Goal: Check status: Check status

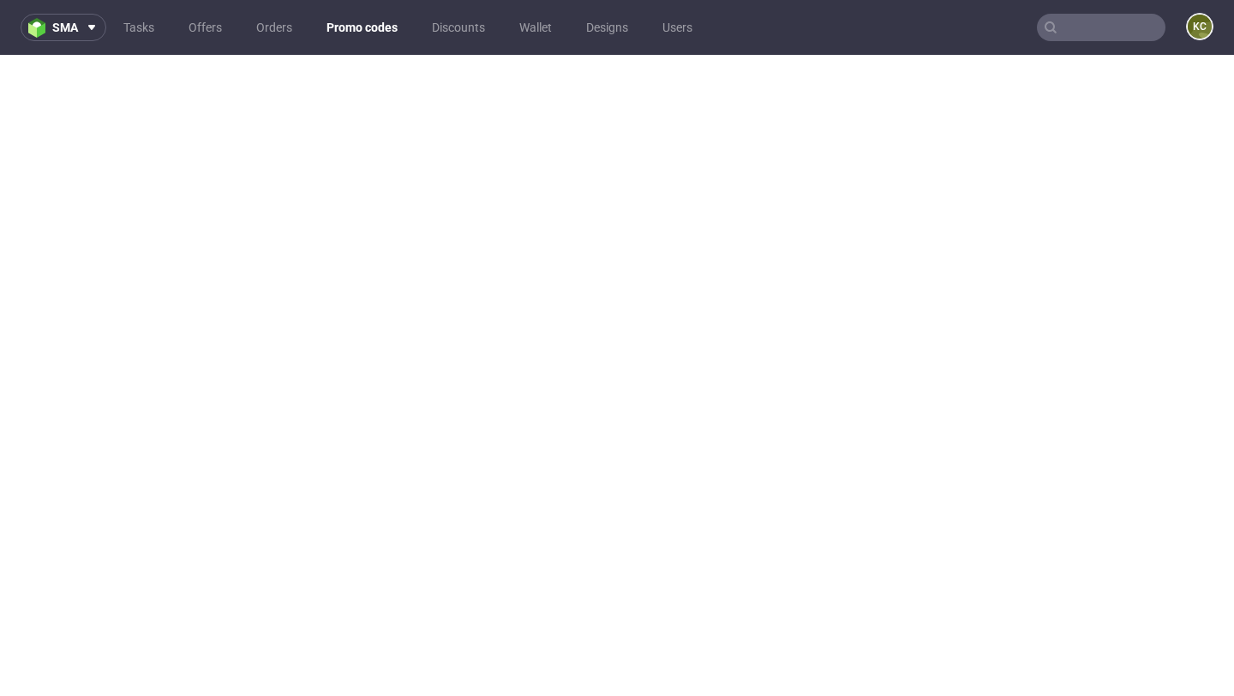
click at [1075, 26] on input "text" at bounding box center [1101, 27] width 129 height 27
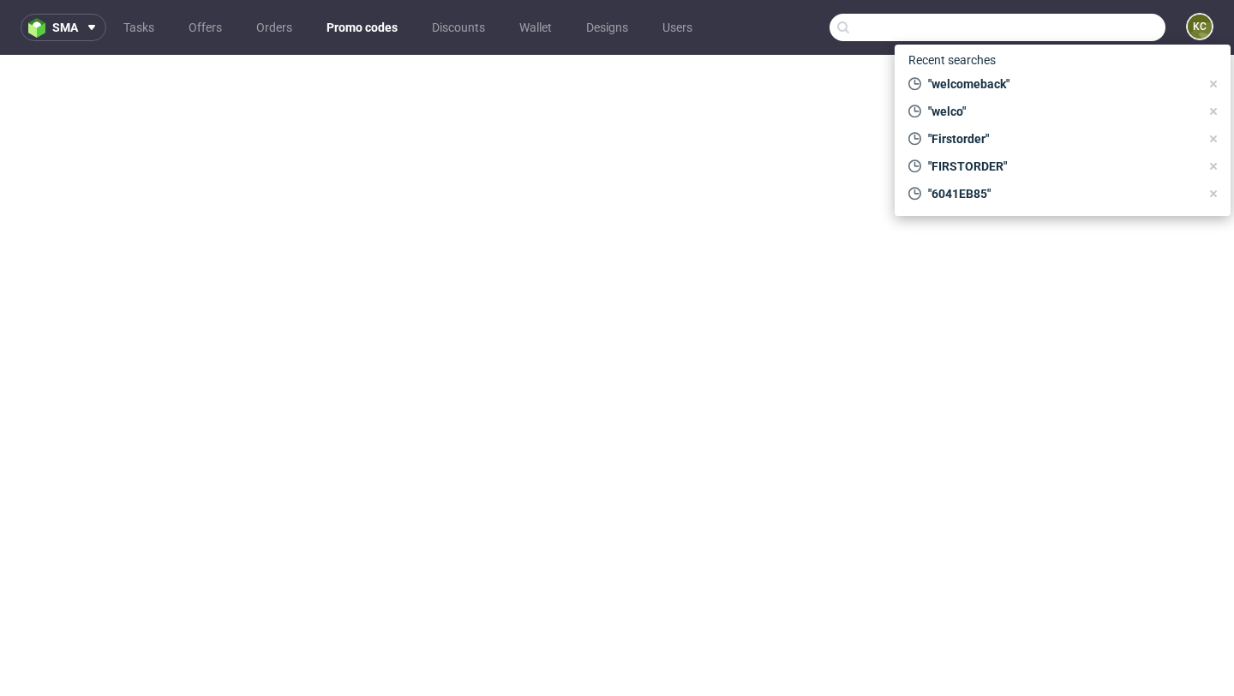
paste input "[EMAIL_ADDRESS][DOMAIN_NAME]"
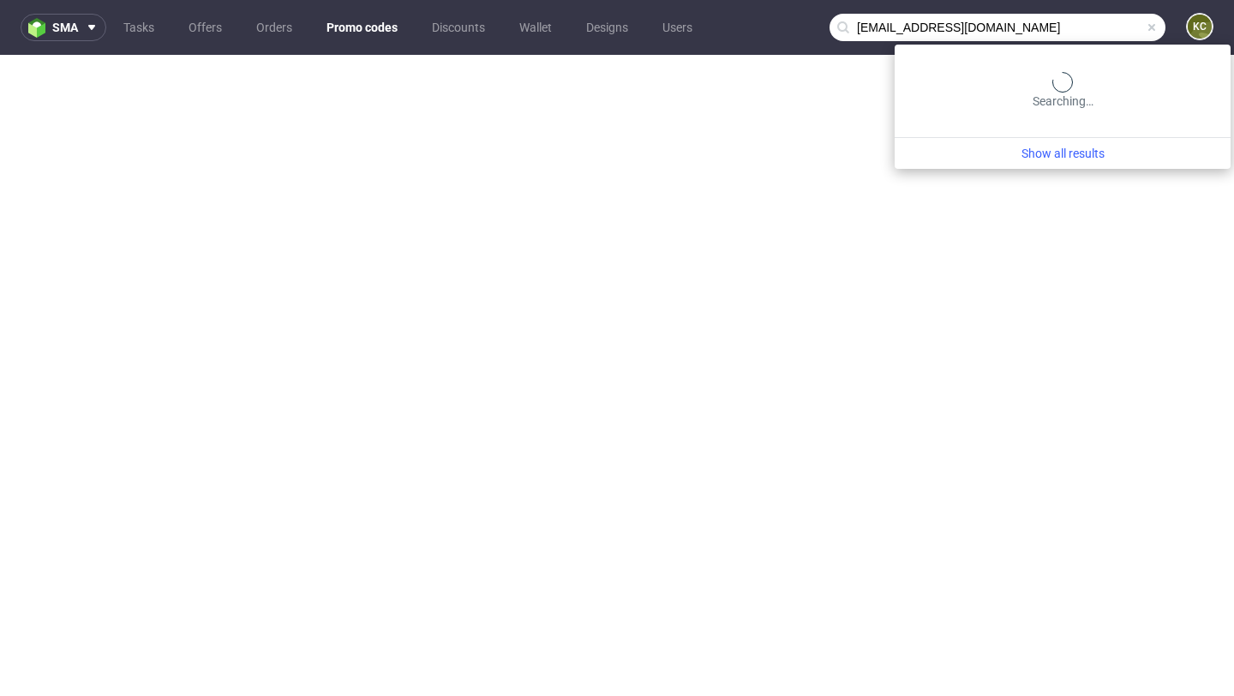
type input "[EMAIL_ADDRESS][DOMAIN_NAME]"
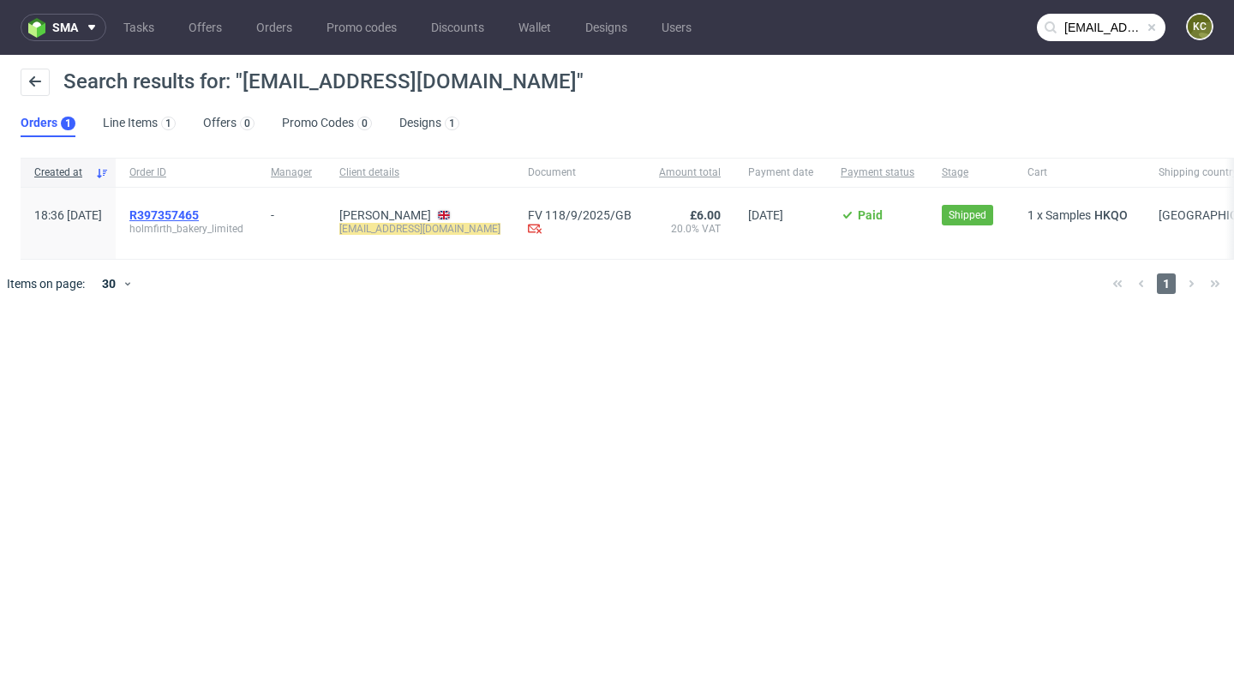
click at [199, 218] on span "R397357465" at bounding box center [163, 215] width 69 height 14
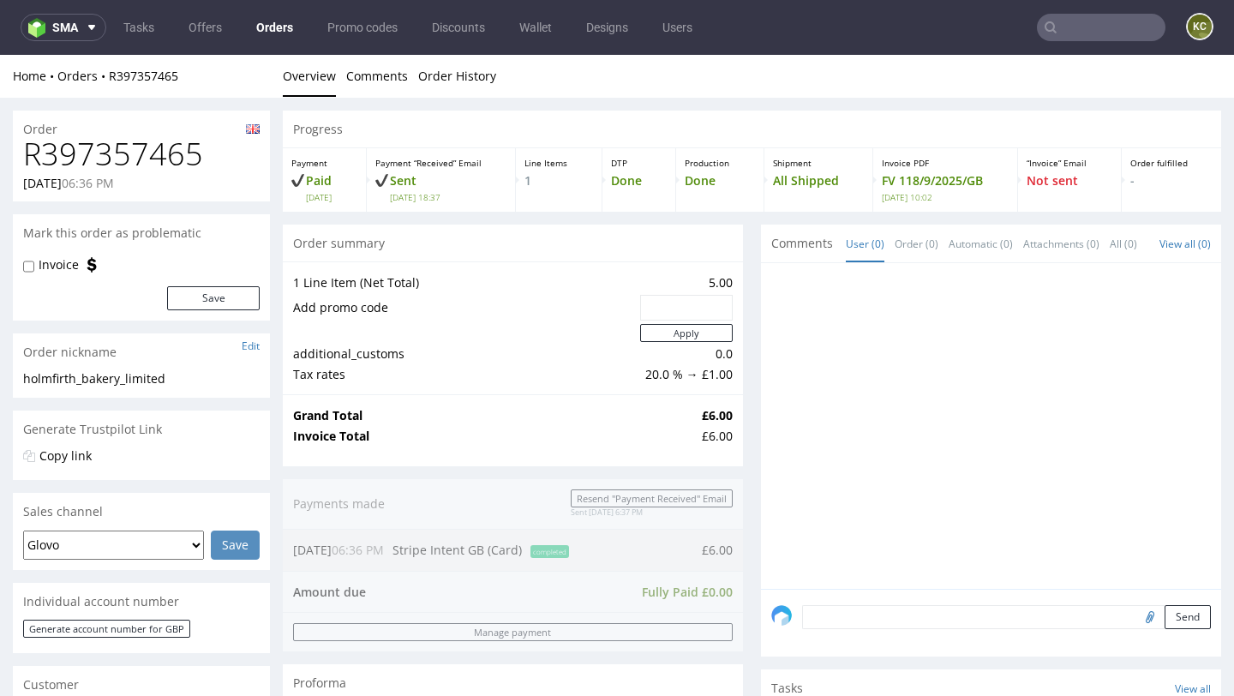
scroll to position [20, 0]
